Goal: Information Seeking & Learning: Check status

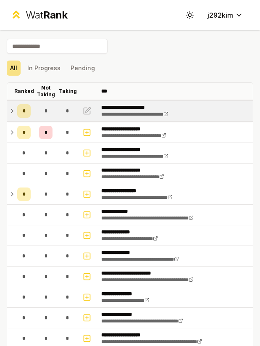
click at [12, 109] on icon at bounding box center [12, 111] width 7 height 10
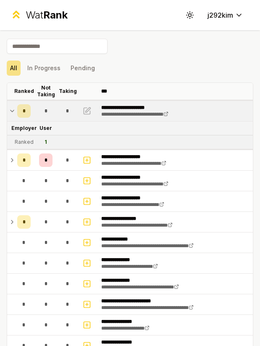
click at [12, 109] on icon at bounding box center [12, 111] width 7 height 10
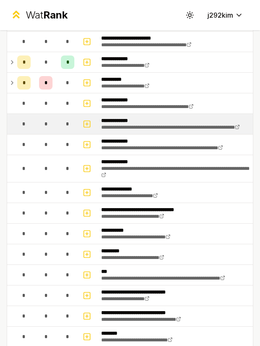
scroll to position [910, 0]
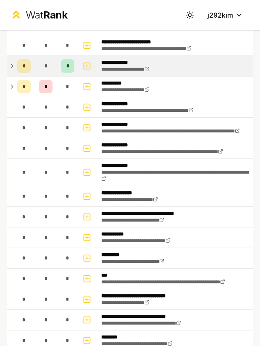
click at [11, 71] on icon at bounding box center [12, 66] width 7 height 10
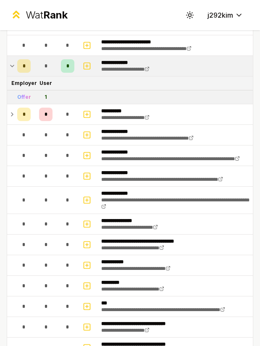
click at [11, 71] on icon at bounding box center [12, 66] width 7 height 10
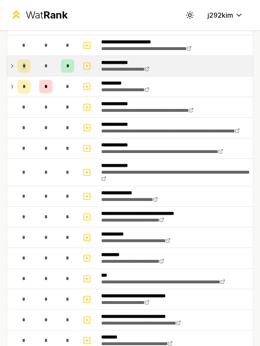
click at [11, 71] on icon at bounding box center [12, 66] width 7 height 10
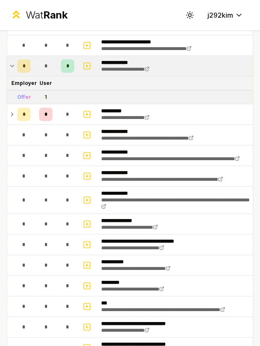
click at [11, 71] on icon at bounding box center [12, 66] width 7 height 10
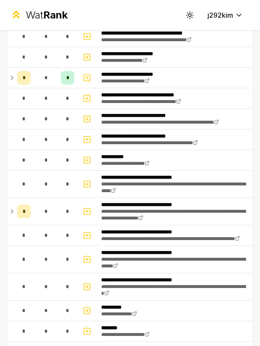
scroll to position [0, 0]
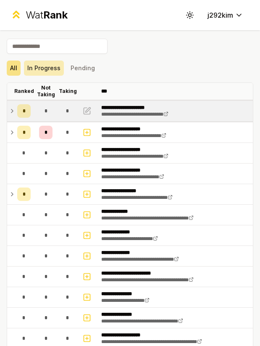
click at [42, 62] on button "In Progress" at bounding box center [44, 68] width 40 height 15
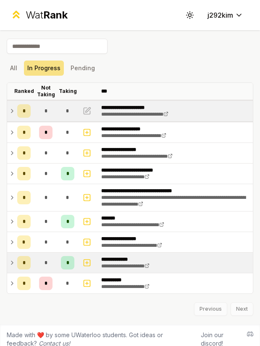
click at [85, 78] on div "All In Progress Pending" at bounding box center [130, 68] width 247 height 22
click at [83, 73] on button "Pending" at bounding box center [82, 68] width 31 height 15
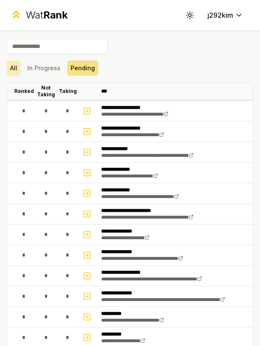
click at [20, 69] on button "All" at bounding box center [14, 68] width 14 height 15
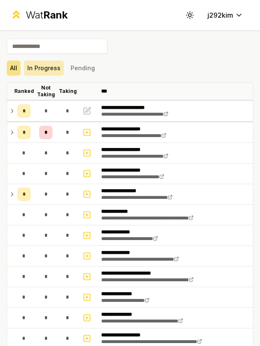
click at [39, 72] on button "In Progress" at bounding box center [44, 68] width 40 height 15
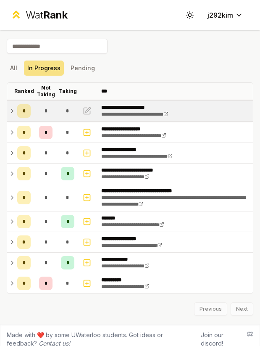
click at [119, 105] on p "**********" at bounding box center [142, 107] width 82 height 7
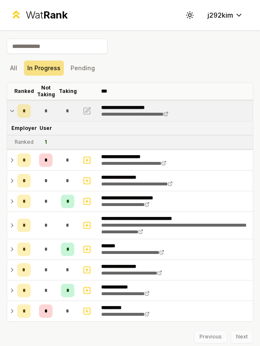
click at [61, 120] on td "*" at bounding box center [68, 111] width 20 height 20
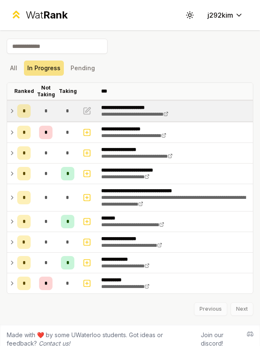
click at [61, 120] on td "*" at bounding box center [68, 111] width 20 height 20
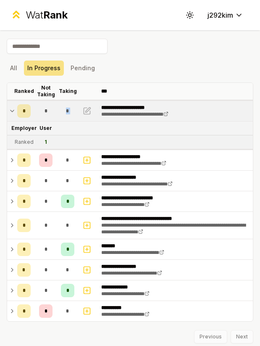
click at [61, 120] on td "*" at bounding box center [68, 111] width 20 height 20
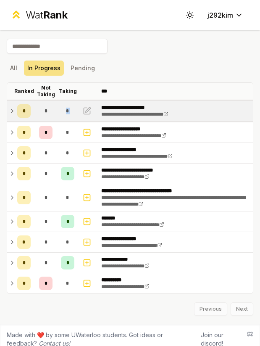
click at [61, 120] on td "*" at bounding box center [68, 111] width 20 height 20
